Goal: Task Accomplishment & Management: Manage account settings

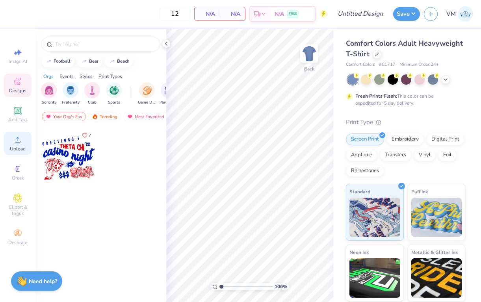
click at [17, 143] on circle at bounding box center [17, 142] width 4 height 4
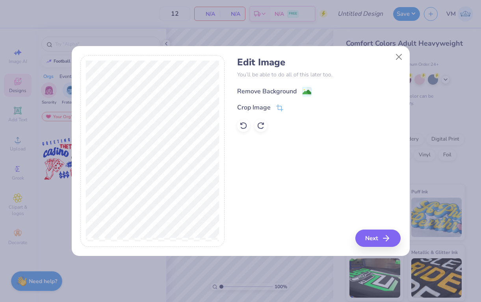
click at [304, 91] on image at bounding box center [307, 92] width 9 height 9
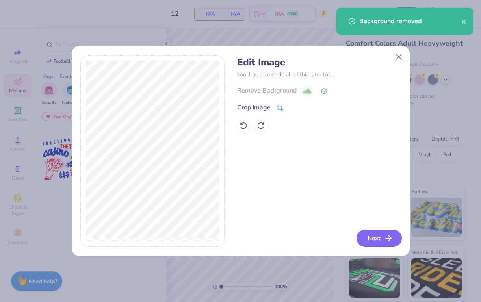
click at [372, 239] on button "Next" at bounding box center [379, 238] width 45 height 17
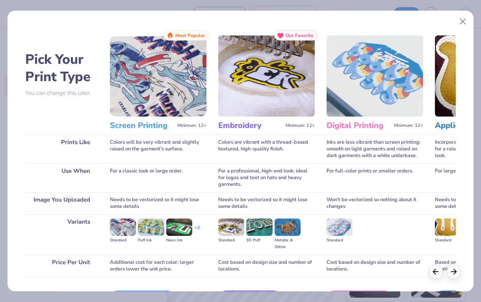
scroll to position [51, 0]
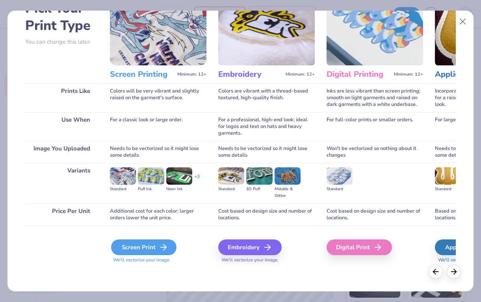
click at [164, 243] on icon at bounding box center [163, 247] width 9 height 9
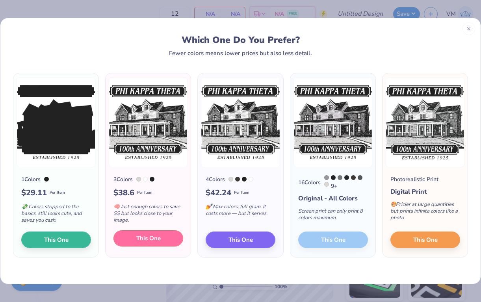
click at [157, 238] on span "This One" at bounding box center [148, 238] width 24 height 9
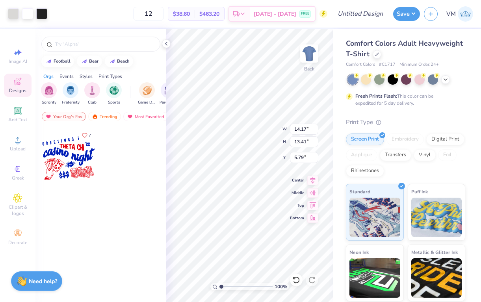
drag, startPoint x: 183, startPoint y: 114, endPoint x: 193, endPoint y: 122, distance: 13.2
click at [194, 123] on div at bounding box center [240, 151] width 481 height 302
click at [168, 46] on icon at bounding box center [166, 44] width 6 height 6
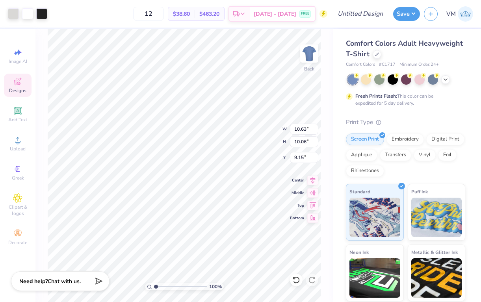
type input "10.63"
type input "10.06"
type input "4.11"
click at [445, 79] on icon at bounding box center [445, 79] width 6 height 6
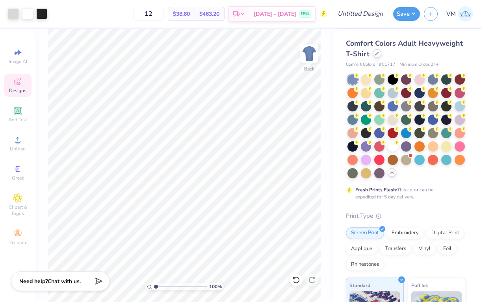
click at [377, 54] on icon at bounding box center [377, 54] width 4 height 4
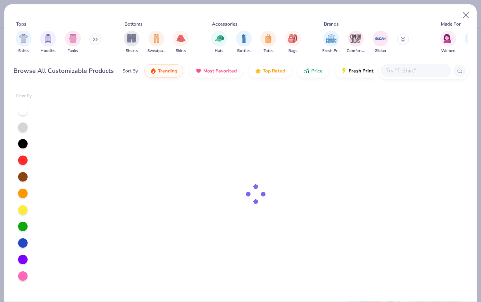
click at [402, 74] on input "text" at bounding box center [415, 70] width 61 height 9
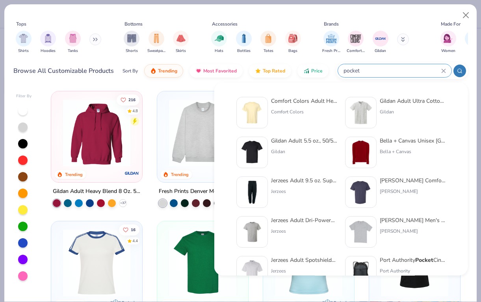
type input "pocket"
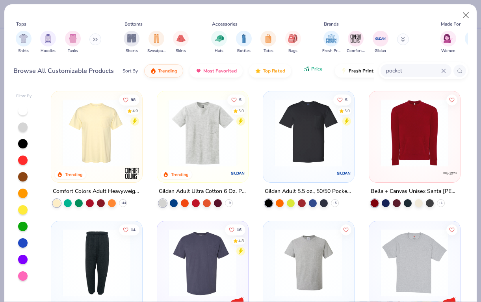
click at [311, 70] on span "Price" at bounding box center [316, 69] width 11 height 6
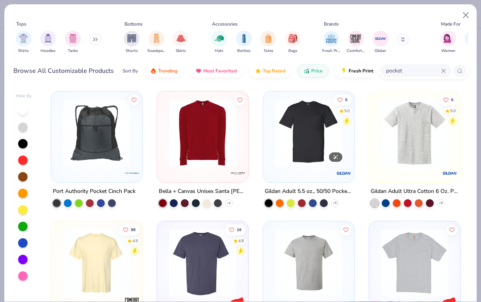
click at [309, 144] on img at bounding box center [308, 132] width 75 height 67
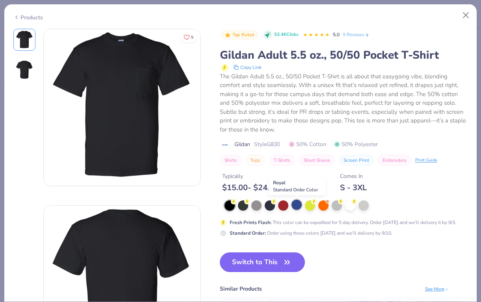
click at [296, 209] on div at bounding box center [297, 205] width 10 height 10
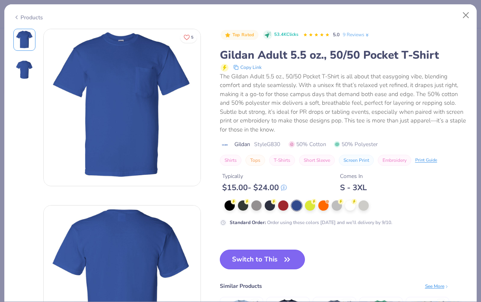
click at [270, 261] on button "Switch to This" at bounding box center [263, 260] width 86 height 20
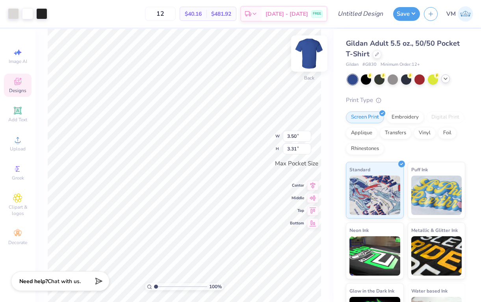
click at [305, 60] on img at bounding box center [310, 54] width 32 height 32
type input "12.10"
type input "11.46"
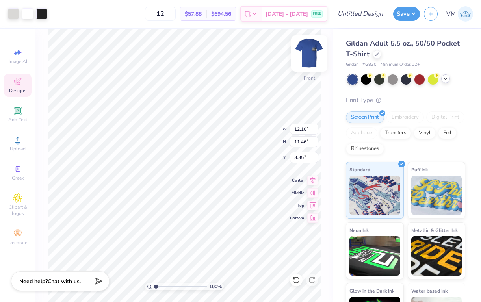
type input "3.35"
click at [446, 80] on icon at bounding box center [445, 79] width 6 height 6
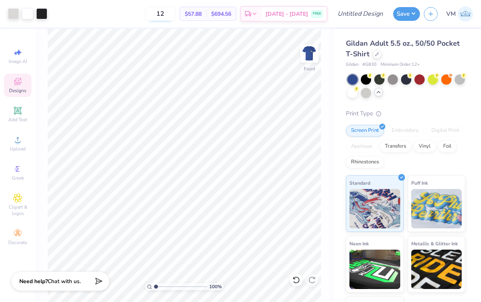
drag, startPoint x: 180, startPoint y: 15, endPoint x: 166, endPoint y: 15, distance: 13.8
click at [166, 15] on input "12" at bounding box center [160, 14] width 31 height 14
type input "3"
type input "24"
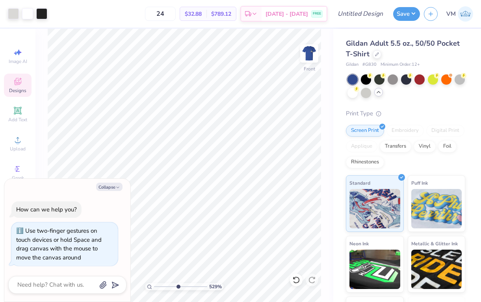
drag, startPoint x: 156, startPoint y: 287, endPoint x: 177, endPoint y: 286, distance: 20.5
type input "4.98"
click at [177, 286] on input "range" at bounding box center [180, 286] width 53 height 7
click at [15, 14] on div at bounding box center [13, 12] width 11 height 11
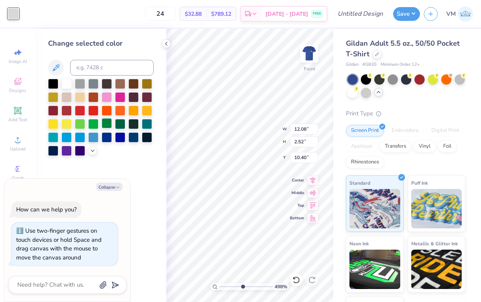
click at [105, 124] on div at bounding box center [107, 123] width 10 height 10
click at [169, 45] on icon at bounding box center [166, 44] width 6 height 6
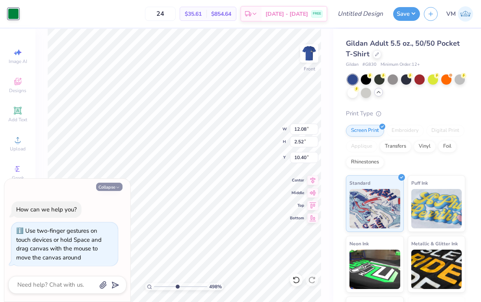
click at [110, 185] on button "Collapse" at bounding box center [109, 187] width 26 height 8
type textarea "x"
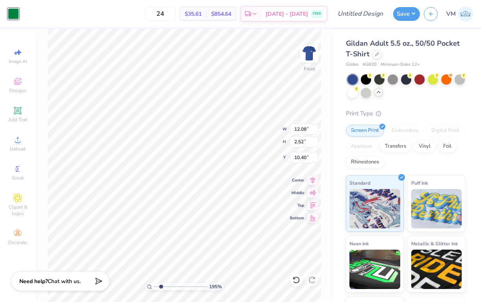
drag, startPoint x: 179, startPoint y: 287, endPoint x: 161, endPoint y: 286, distance: 18.5
type input "1.95"
click at [161, 286] on input "range" at bounding box center [180, 286] width 53 height 7
click at [294, 284] on icon at bounding box center [296, 280] width 8 height 8
click at [15, 17] on div at bounding box center [13, 12] width 11 height 11
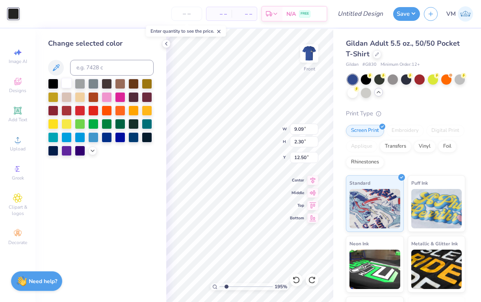
click at [67, 82] on div at bounding box center [66, 83] width 10 height 10
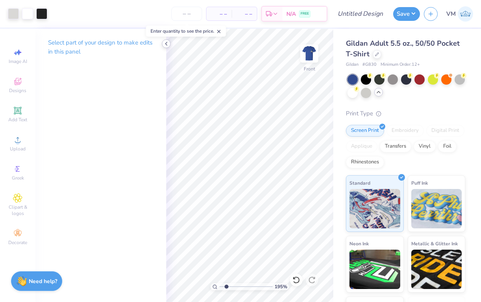
click at [166, 44] on icon at bounding box center [166, 44] width 6 height 6
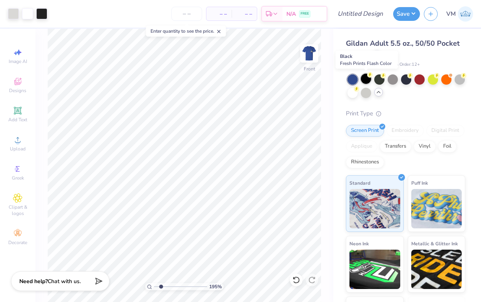
click at [370, 79] on div at bounding box center [366, 79] width 10 height 10
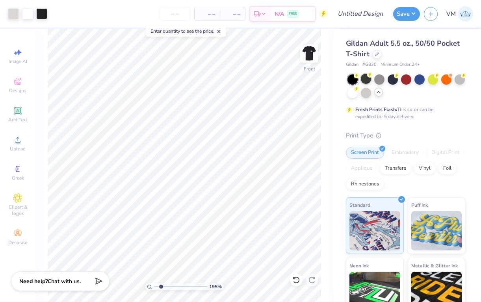
click at [365, 75] on div at bounding box center [366, 79] width 10 height 10
click at [421, 78] on div at bounding box center [420, 79] width 10 height 10
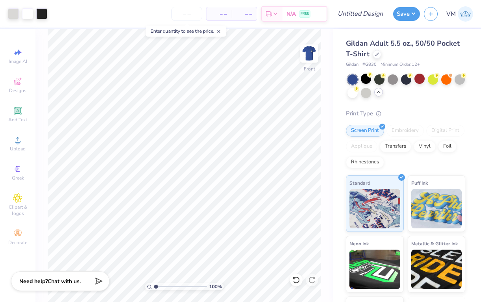
drag, startPoint x: 162, startPoint y: 287, endPoint x: 147, endPoint y: 287, distance: 15.0
click at [154, 287] on input "range" at bounding box center [180, 286] width 53 height 7
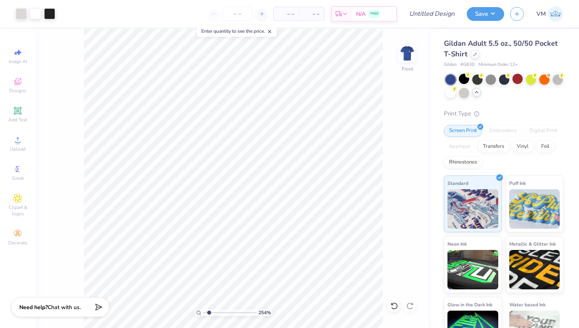
type input "1"
drag, startPoint x: 205, startPoint y: 314, endPoint x: 193, endPoint y: 314, distance: 12.2
click at [203, 302] on input "range" at bounding box center [229, 312] width 53 height 7
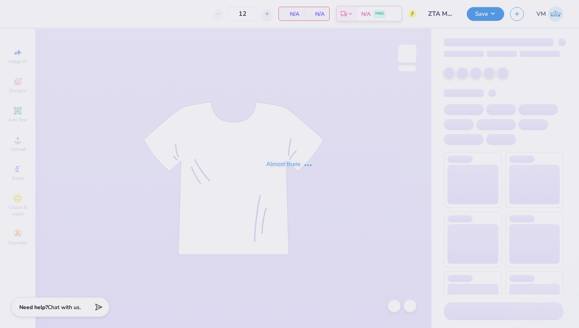
type input "48"
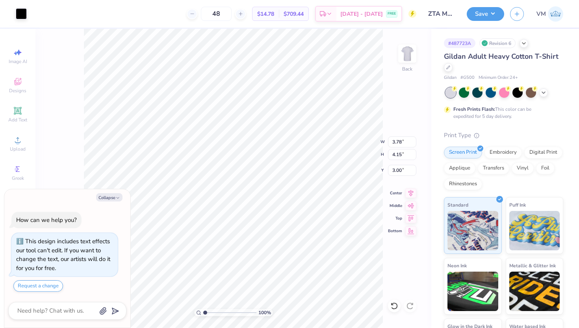
type textarea "x"
type input "10.62"
type textarea "x"
type input "3.36"
type textarea "x"
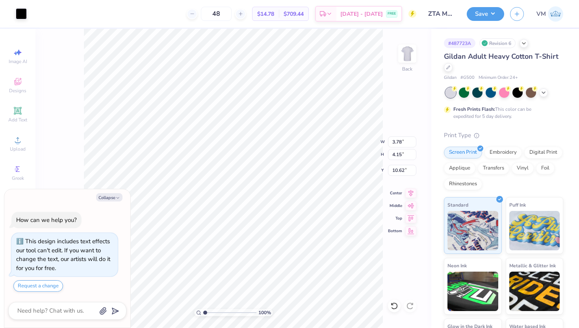
type input "4.31"
type textarea "x"
type input "8.71"
type textarea "x"
type input "5.46"
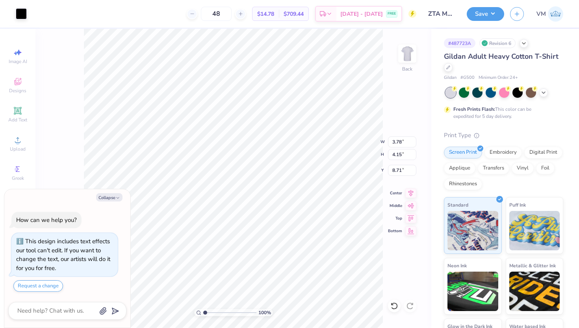
type textarea "x"
type input "4.34"
type textarea "x"
type input "2.89"
type input "3.17"
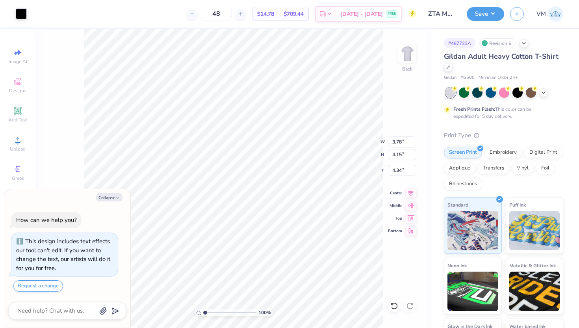
type input "5.32"
type textarea "x"
type input "2.98"
type input "3.27"
type input "5.21"
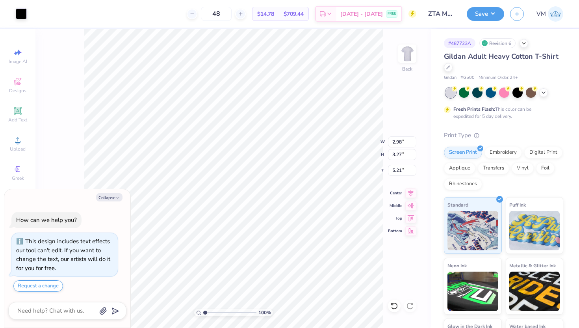
type textarea "x"
type input "5.22"
type textarea "x"
type input "2.62"
type input "2.87"
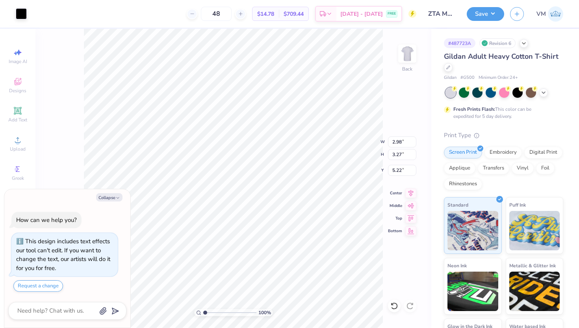
type input "5.62"
type textarea "x"
type input "11.34"
type input "3.89"
type input "4.59"
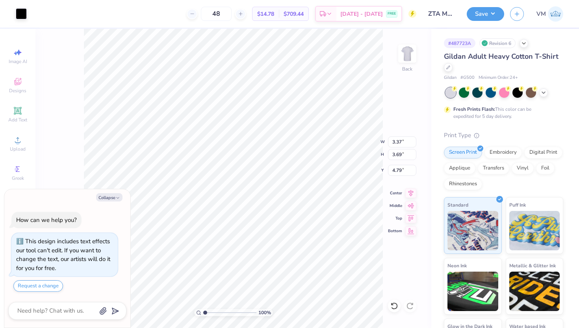
type textarea "x"
type input "3.46"
type input "3.80"
type input "4.68"
type textarea "x"
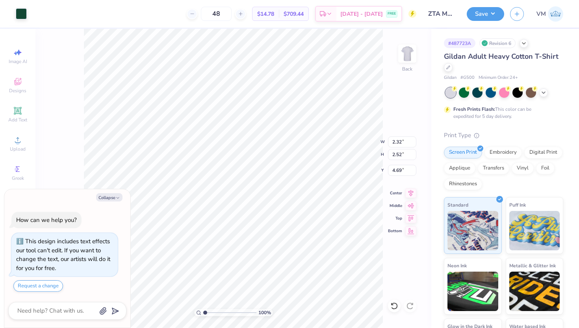
type input "2.35"
type textarea "x"
type input "2.95"
type textarea "x"
type input "4.68"
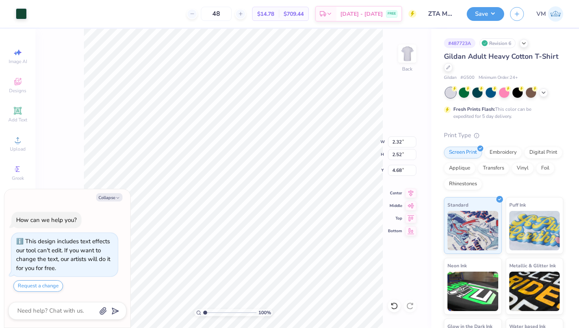
type textarea "x"
type input "4.69"
click at [38, 16] on div at bounding box center [35, 12] width 11 height 11
type textarea "x"
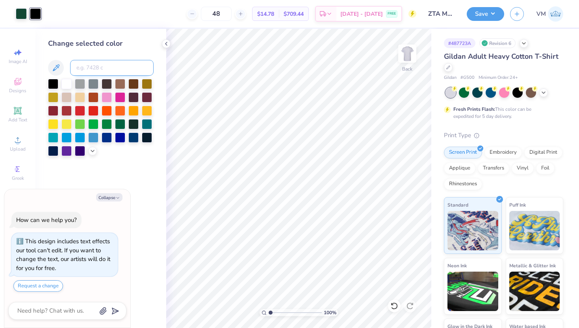
click at [99, 66] on input at bounding box center [112, 68] width 84 height 16
type input "3435"
type textarea "x"
click at [169, 43] on div at bounding box center [166, 43] width 9 height 9
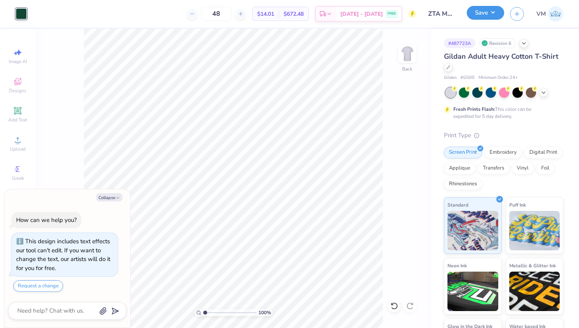
click at [484, 17] on button "Save" at bounding box center [485, 13] width 37 height 14
type textarea "x"
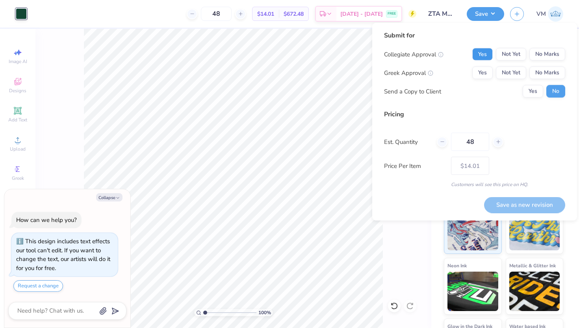
click at [485, 53] on button "Yes" at bounding box center [482, 54] width 20 height 13
click at [485, 74] on button "Yes" at bounding box center [482, 73] width 20 height 13
click at [519, 208] on button "Save as new revision" at bounding box center [524, 205] width 81 height 16
type input "$14.01"
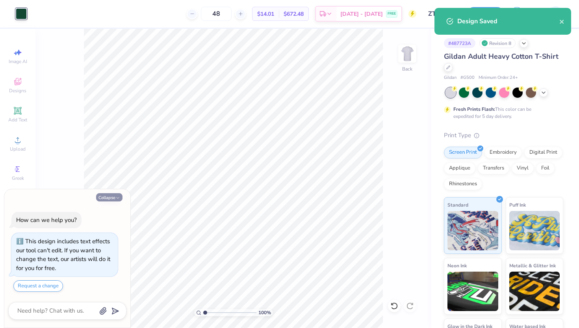
click at [106, 198] on button "Collapse" at bounding box center [109, 197] width 26 height 8
type textarea "x"
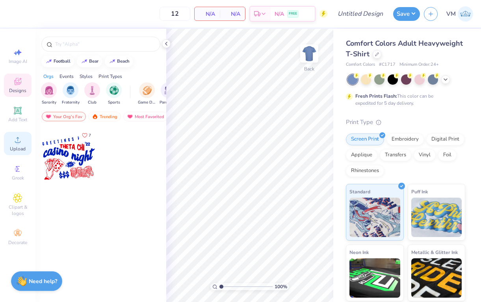
click at [16, 144] on icon at bounding box center [17, 139] width 9 height 9
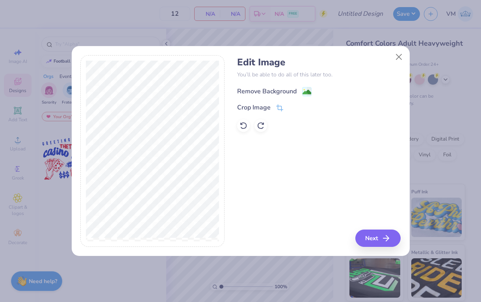
click at [301, 93] on div "Remove Background" at bounding box center [274, 92] width 74 height 10
click at [369, 243] on button "Next" at bounding box center [379, 238] width 45 height 17
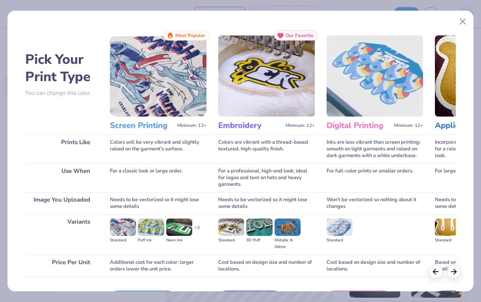
scroll to position [51, 0]
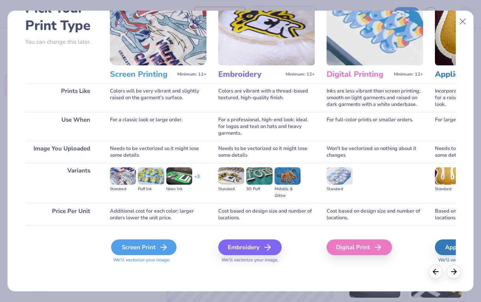
click at [150, 254] on div "Screen Print" at bounding box center [143, 248] width 65 height 16
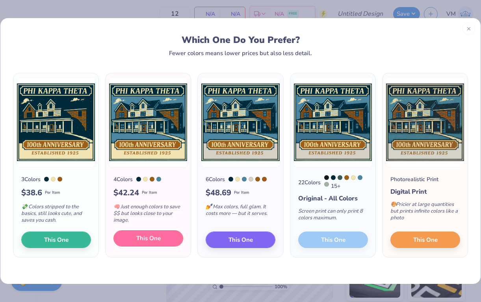
click at [153, 239] on span "This One" at bounding box center [148, 238] width 24 height 9
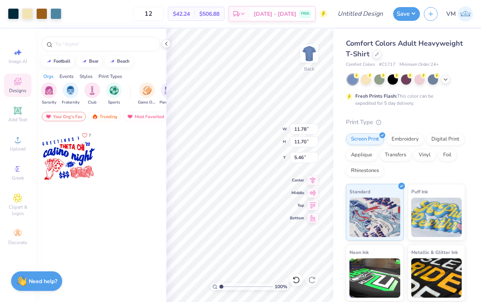
type input "11.78"
type input "11.70"
type input "4.55"
click at [446, 82] on div at bounding box center [445, 78] width 9 height 9
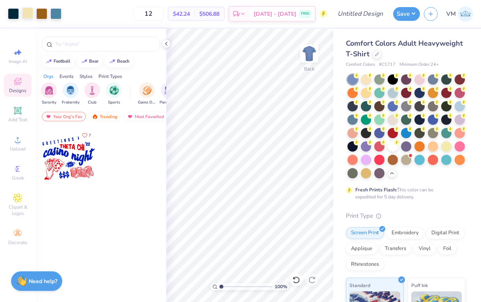
click at [25, 17] on div at bounding box center [27, 12] width 11 height 11
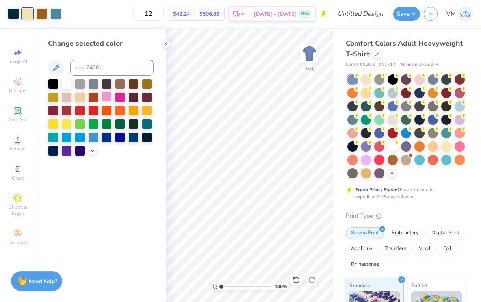
click at [108, 97] on div at bounding box center [107, 96] width 10 height 10
click at [80, 96] on div at bounding box center [80, 96] width 10 height 10
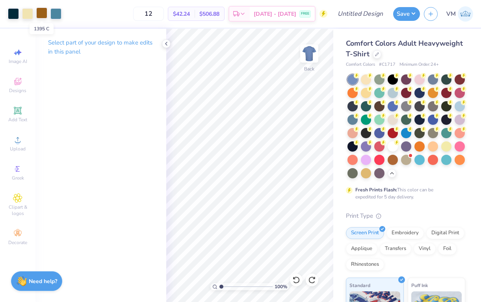
click at [45, 18] on div at bounding box center [41, 12] width 11 height 11
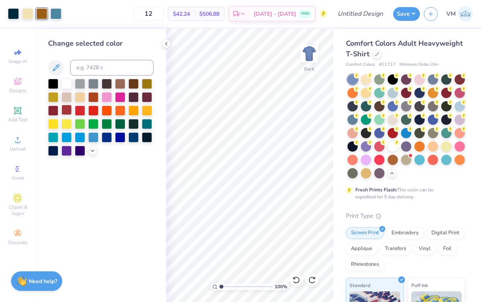
click at [68, 112] on div at bounding box center [66, 110] width 10 height 10
click at [55, 111] on div at bounding box center [53, 110] width 10 height 10
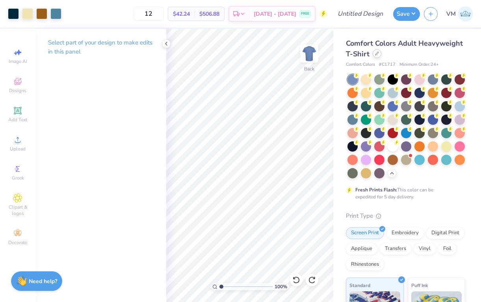
click at [374, 52] on div at bounding box center [377, 53] width 9 height 9
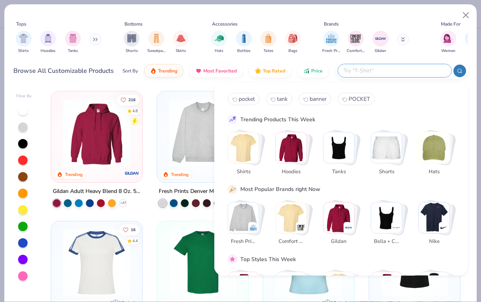
click at [405, 74] on input "text" at bounding box center [394, 70] width 103 height 9
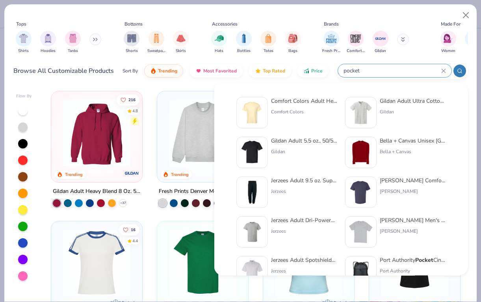
type input "pocket"
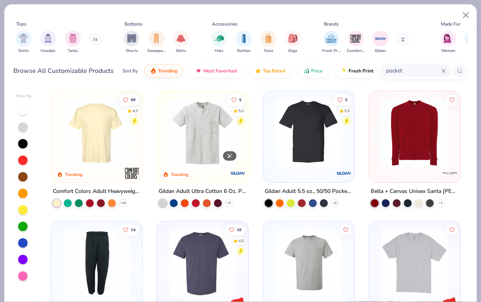
click at [196, 137] on img at bounding box center [202, 132] width 75 height 67
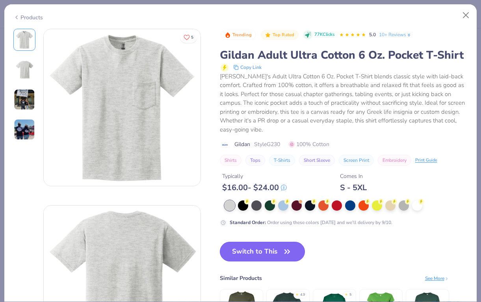
click at [249, 247] on button "Switch to This" at bounding box center [263, 252] width 86 height 20
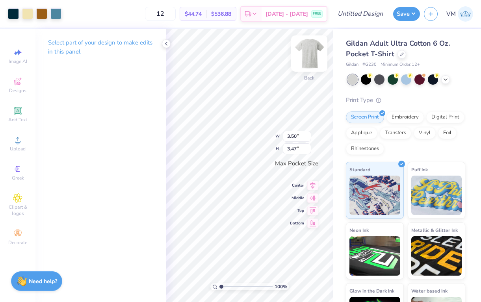
click at [304, 54] on img at bounding box center [310, 54] width 32 height 32
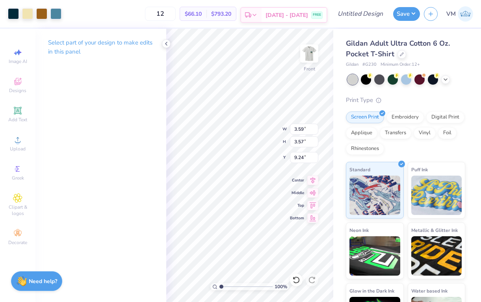
type input "7.70"
type input "11.33"
type input "11.25"
type input "3.81"
click at [309, 213] on div "100 % Front W 11.33 11.33 " H 11.25 11.25 " Y 3.81 3.81 " Center Middle Top Bot…" at bounding box center [249, 165] width 167 height 273
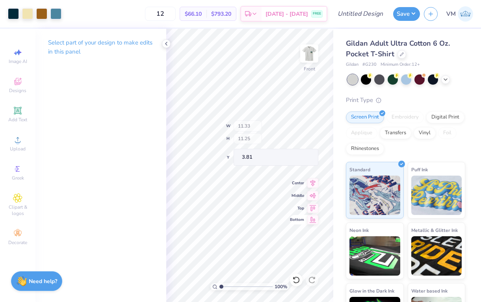
type input "14.41"
type input "14.31"
type input "13.04"
type input "12.95"
type input "3.83"
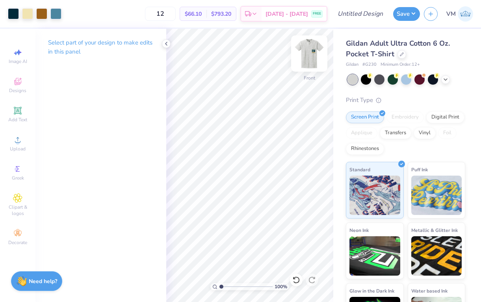
click at [303, 59] on img at bounding box center [310, 54] width 32 height 32
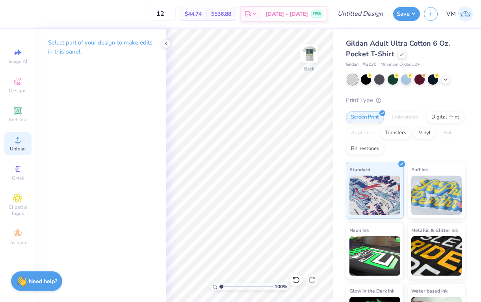
click at [16, 142] on icon at bounding box center [17, 139] width 9 height 9
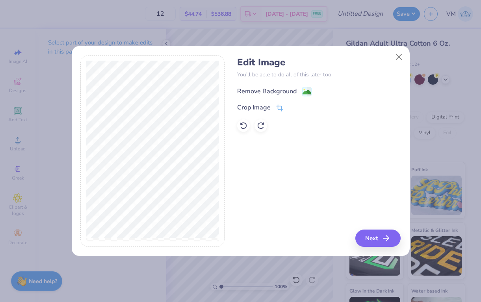
click at [305, 87] on g at bounding box center [306, 91] width 9 height 9
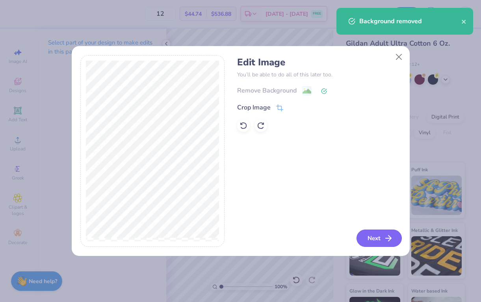
click at [383, 240] on button "Next" at bounding box center [379, 238] width 45 height 17
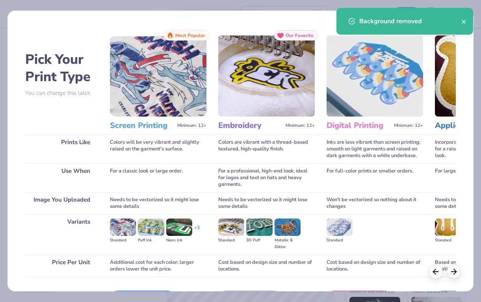
scroll to position [51, 0]
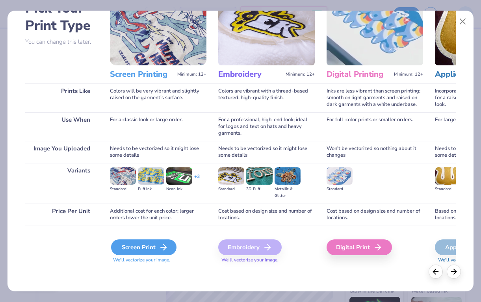
click at [134, 244] on div "Screen Print" at bounding box center [143, 248] width 65 height 16
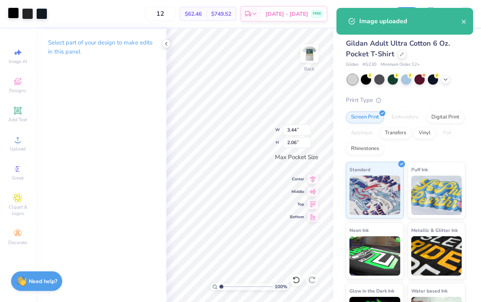
click at [15, 13] on div at bounding box center [13, 12] width 11 height 11
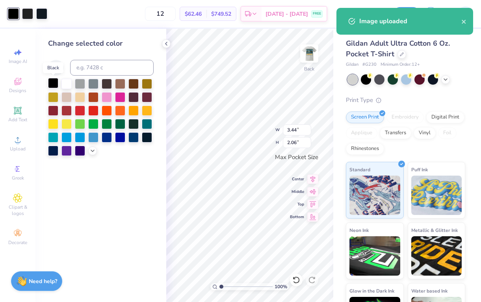
click at [51, 84] on div at bounding box center [53, 83] width 10 height 10
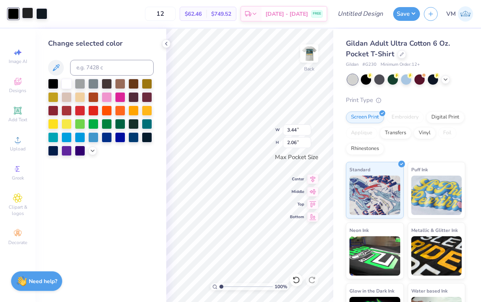
click at [28, 14] on div at bounding box center [27, 12] width 11 height 11
click at [53, 84] on div at bounding box center [53, 83] width 10 height 10
click at [29, 15] on div at bounding box center [27, 12] width 11 height 11
click at [52, 82] on div at bounding box center [53, 83] width 10 height 10
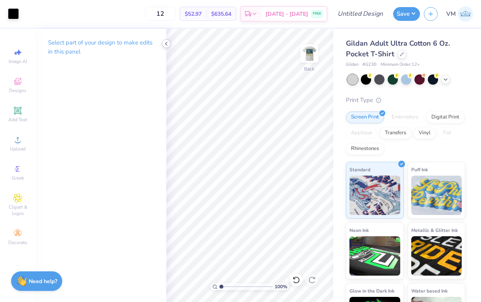
click at [166, 42] on icon at bounding box center [166, 44] width 6 height 6
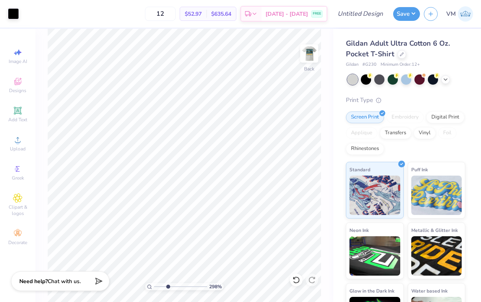
drag, startPoint x: 156, startPoint y: 286, endPoint x: 167, endPoint y: 286, distance: 11.0
click at [167, 286] on input "range" at bounding box center [180, 286] width 53 height 7
drag, startPoint x: 167, startPoint y: 288, endPoint x: 143, endPoint y: 287, distance: 24.9
type input "1"
click at [154, 287] on input "range" at bounding box center [180, 286] width 53 height 7
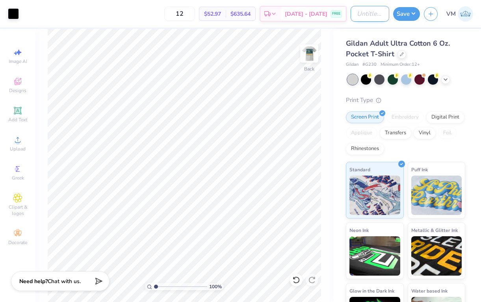
click at [359, 13] on input "Design Title" at bounding box center [370, 14] width 39 height 16
type input "PKT 100th Fall 2025"
click at [402, 16] on button "Save" at bounding box center [406, 13] width 27 height 14
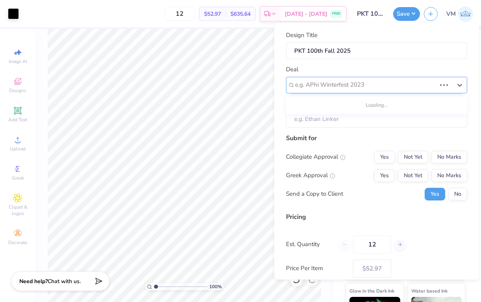
click at [363, 84] on div at bounding box center [365, 85] width 141 height 11
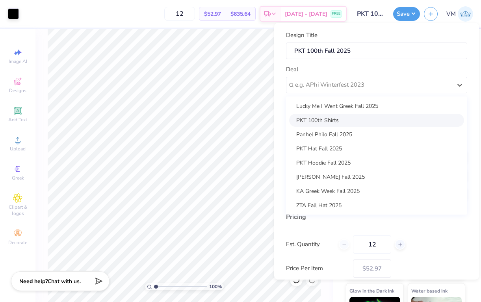
click at [348, 115] on div "PKT 100th Shirts" at bounding box center [376, 120] width 175 height 13
type input "[PERSON_NAME]"
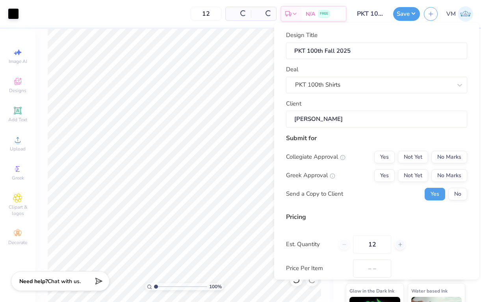
type input "$61.88"
click at [384, 155] on button "Yes" at bounding box center [384, 157] width 20 height 13
click at [384, 169] on button "Yes" at bounding box center [384, 175] width 20 height 13
drag, startPoint x: 378, startPoint y: 241, endPoint x: 336, endPoint y: 243, distance: 42.2
click at [336, 243] on div "Est. Quantity 12" at bounding box center [376, 245] width 181 height 18
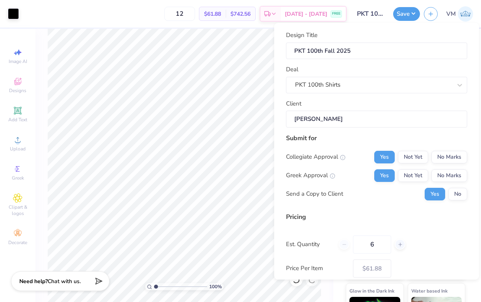
type input "60"
type input "$29.52"
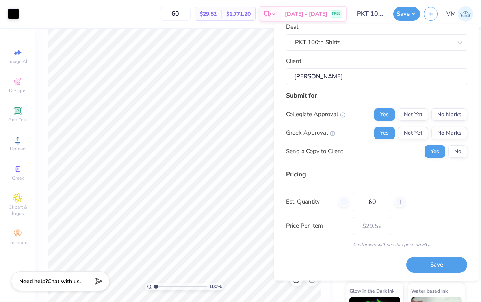
type input "60"
click at [291, 251] on div "Design Title PKT 100th Fall 2025 Deal PKT 100th Shirts Client [PERSON_NAME] Sub…" at bounding box center [376, 131] width 181 height 285
click at [398, 234] on div "Price Per Item $29.52" at bounding box center [376, 226] width 181 height 18
click at [429, 262] on button "Save" at bounding box center [436, 265] width 61 height 16
type input "$29.52"
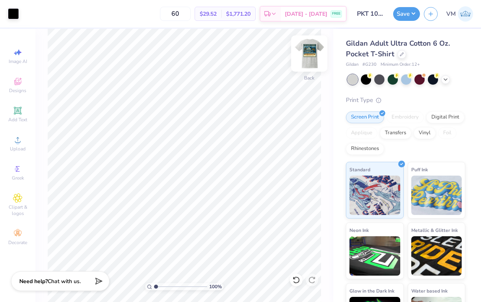
click at [307, 52] on img at bounding box center [310, 54] width 32 height 32
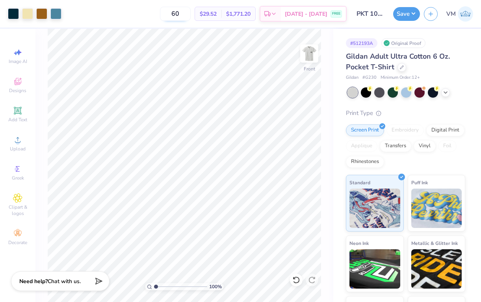
drag, startPoint x: 195, startPoint y: 14, endPoint x: 173, endPoint y: 14, distance: 21.7
click at [173, 14] on input "60" at bounding box center [175, 14] width 31 height 14
type input "48"
click at [401, 67] on icon at bounding box center [401, 66] width 3 height 3
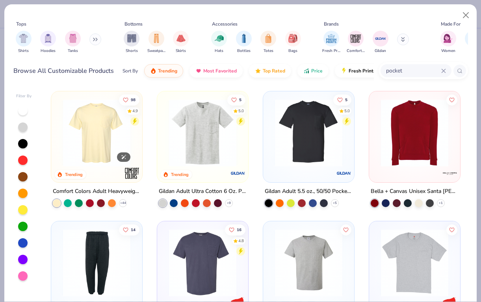
click at [72, 148] on img at bounding box center [96, 132] width 75 height 67
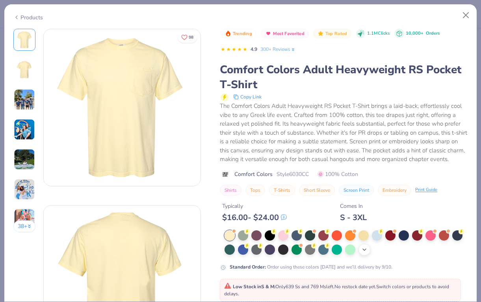
click at [361, 247] on div "+ 22" at bounding box center [365, 250] width 12 height 12
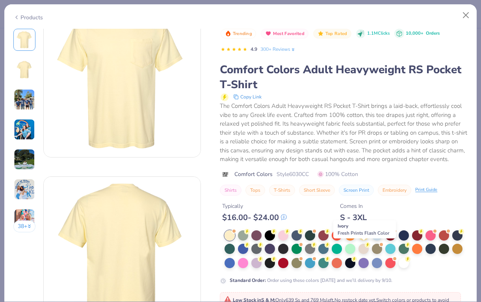
scroll to position [28, 0]
click at [259, 251] on div at bounding box center [256, 248] width 10 height 10
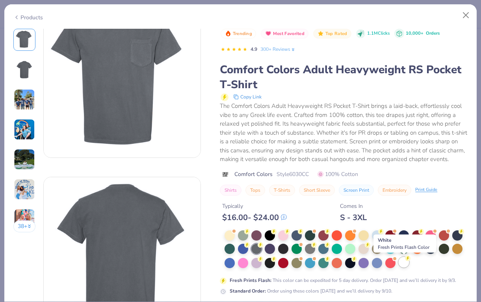
click at [403, 261] on div at bounding box center [404, 262] width 10 height 10
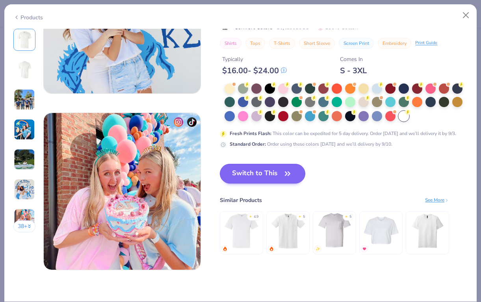
scroll to position [975, 0]
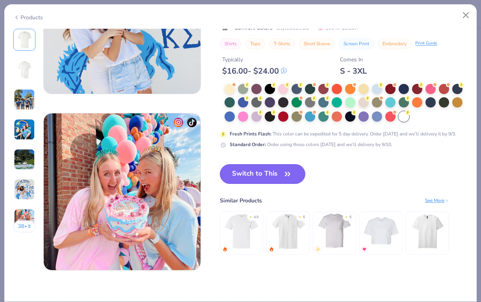
click at [258, 171] on button "Switch to This" at bounding box center [263, 174] width 86 height 20
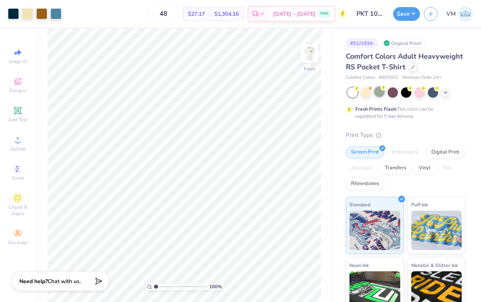
click at [380, 91] on div at bounding box center [379, 92] width 10 height 10
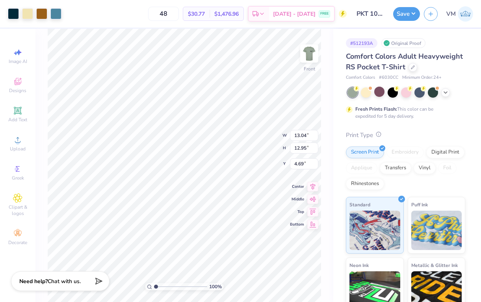
type input "4.71"
click at [414, 71] on div "Comfort Colors Adult Heavyweight RS Pocket T-Shirt" at bounding box center [405, 61] width 119 height 21
click at [412, 70] on div at bounding box center [413, 66] width 9 height 9
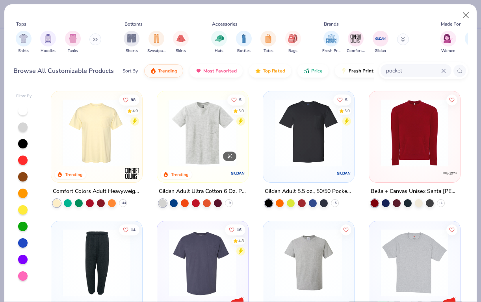
click at [209, 126] on img at bounding box center [202, 132] width 75 height 67
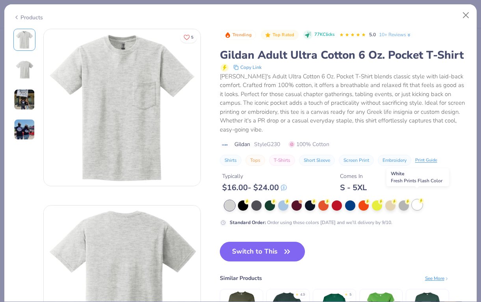
click at [418, 200] on div at bounding box center [417, 205] width 10 height 10
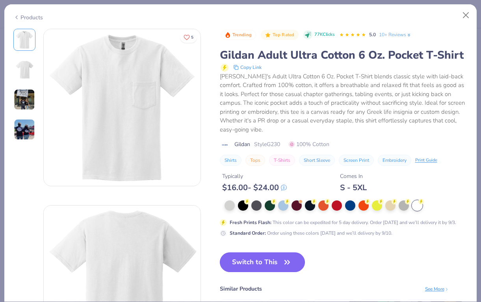
click at [280, 254] on button "Switch to This" at bounding box center [263, 263] width 86 height 20
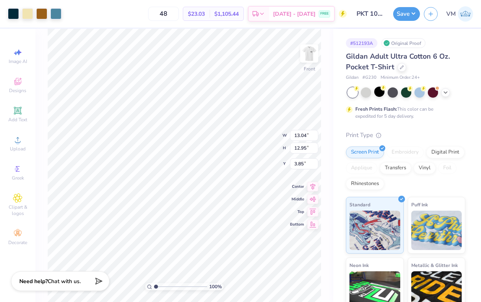
type input "3.88"
click at [310, 52] on img at bounding box center [310, 54] width 32 height 32
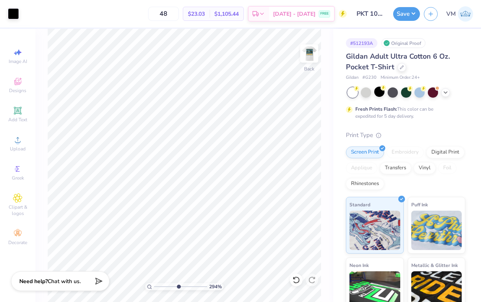
drag, startPoint x: 156, startPoint y: 286, endPoint x: 176, endPoint y: 285, distance: 20.2
click at [177, 285] on input "range" at bounding box center [180, 286] width 53 height 7
drag, startPoint x: 177, startPoint y: 288, endPoint x: 159, endPoint y: 286, distance: 18.6
click at [159, 286] on input "range" at bounding box center [180, 286] width 53 height 7
click at [303, 59] on img at bounding box center [310, 54] width 32 height 32
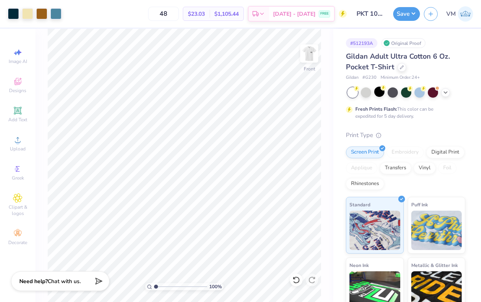
drag, startPoint x: 160, startPoint y: 286, endPoint x: 142, endPoint y: 286, distance: 17.7
type input "1"
click at [154, 286] on input "range" at bounding box center [180, 286] width 53 height 7
click at [179, 14] on input "48" at bounding box center [163, 14] width 31 height 14
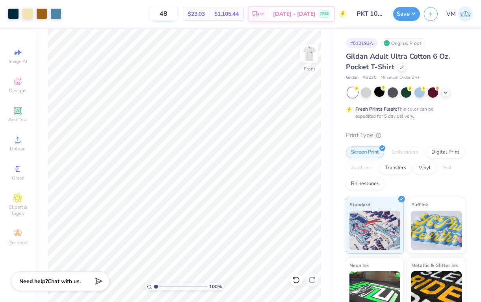
type input "4"
type input "6"
type input "7"
type input "2"
type input "36"
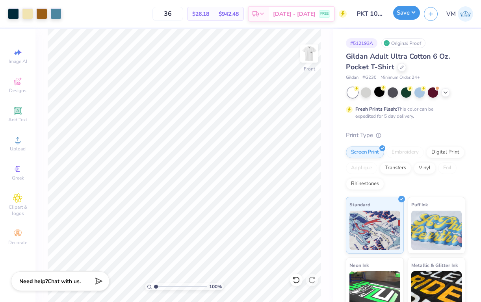
click at [405, 15] on button "Save" at bounding box center [406, 13] width 27 height 14
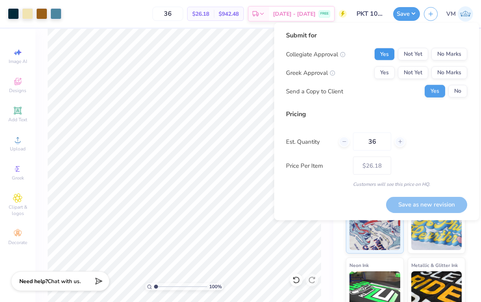
click at [386, 57] on button "Yes" at bounding box center [384, 54] width 20 height 13
click at [386, 80] on div "Collegiate Approval Yes Not Yet No Marks Greek Approval Yes Not Yet No Marks Se…" at bounding box center [376, 73] width 181 height 50
click at [385, 75] on button "Yes" at bounding box center [384, 73] width 20 height 13
drag, startPoint x: 385, startPoint y: 142, endPoint x: 335, endPoint y: 140, distance: 50.1
click at [335, 140] on div "Est. Quantity 36" at bounding box center [376, 142] width 181 height 18
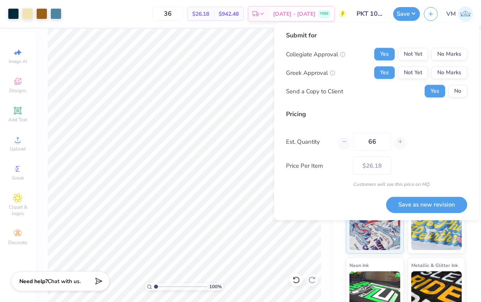
type input "660"
type input "$15.88"
type input "6"
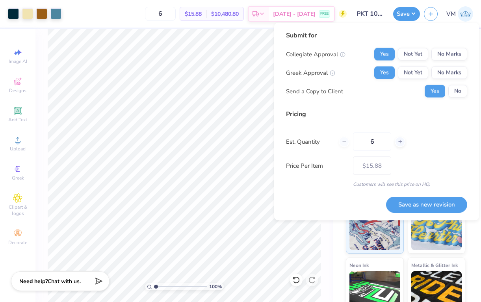
type input "60"
type input "$22.34"
type input "60"
click at [429, 203] on button "Save as new revision" at bounding box center [426, 205] width 81 height 16
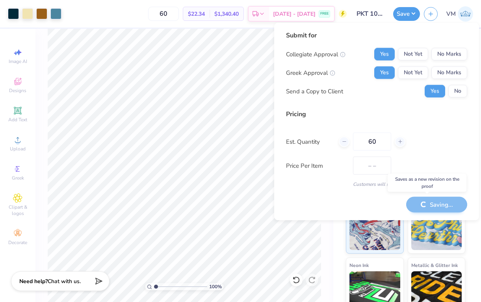
type input "$22.34"
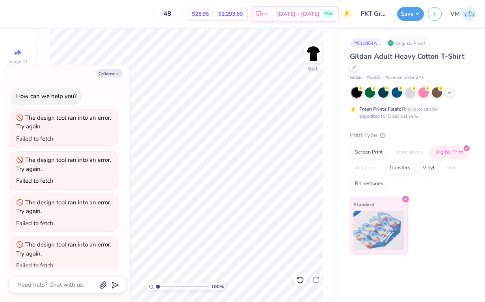
scroll to position [301, 0]
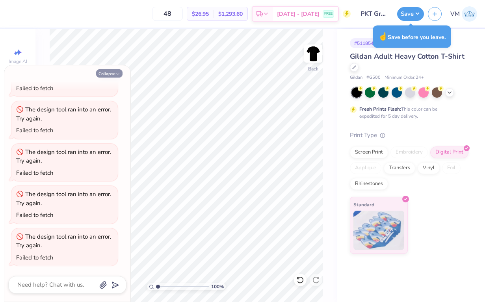
click at [118, 75] on icon "button" at bounding box center [117, 74] width 5 height 5
type textarea "x"
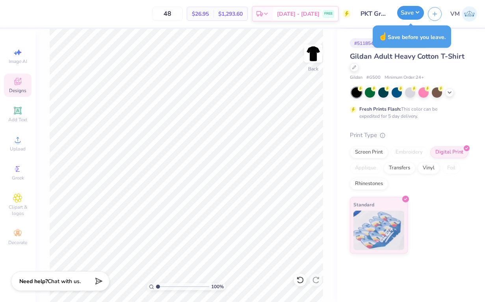
click at [412, 12] on button "Save" at bounding box center [410, 13] width 27 height 14
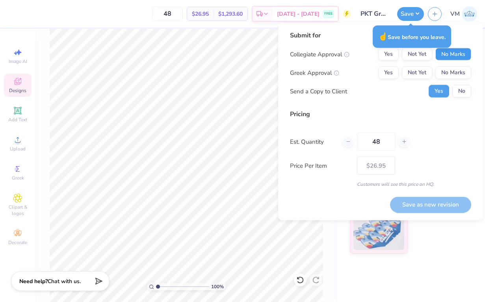
click at [452, 58] on button "No Marks" at bounding box center [453, 54] width 36 height 13
click at [388, 73] on button "Yes" at bounding box center [388, 73] width 20 height 13
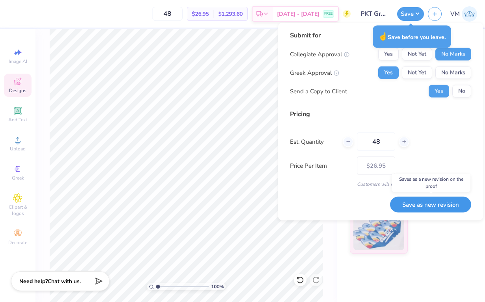
click at [422, 206] on button "Save as new revision" at bounding box center [430, 205] width 81 height 16
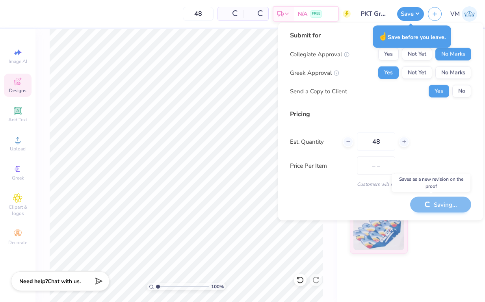
type input "$26.95"
